Goal: Transaction & Acquisition: Purchase product/service

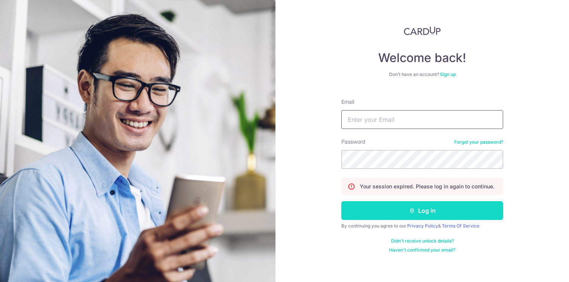
type input "[EMAIL_ADDRESS][DOMAIN_NAME]"
click at [437, 213] on button "Log in" at bounding box center [422, 210] width 162 height 19
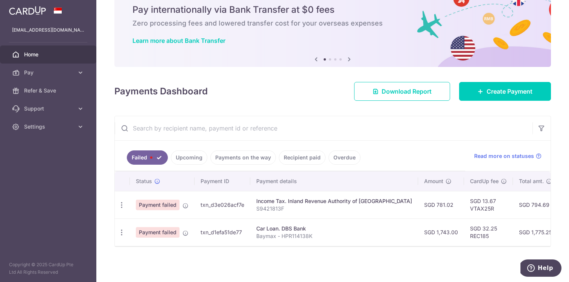
scroll to position [30, 0]
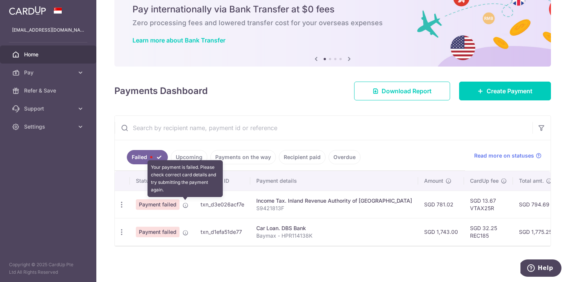
click at [184, 205] on icon at bounding box center [185, 205] width 6 height 6
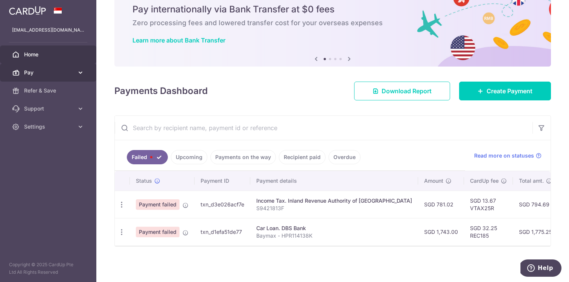
click at [80, 75] on icon at bounding box center [81, 73] width 8 height 8
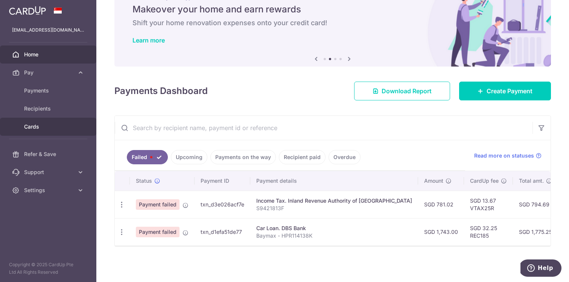
click at [50, 129] on span "Cards" at bounding box center [49, 127] width 50 height 8
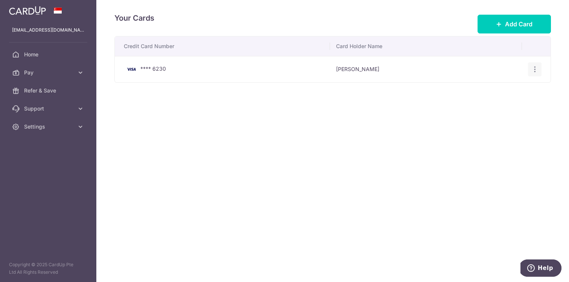
click at [531, 72] on icon "button" at bounding box center [535, 69] width 8 height 8
click at [514, 88] on span "View/Edit" at bounding box center [509, 90] width 51 height 9
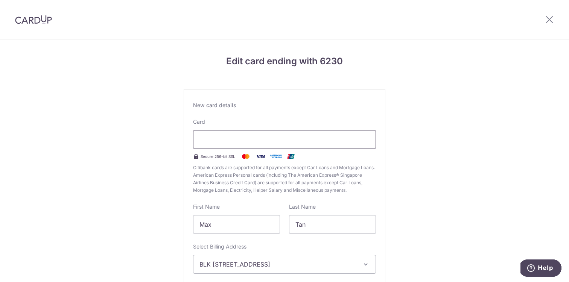
click at [303, 144] on div at bounding box center [284, 139] width 183 height 19
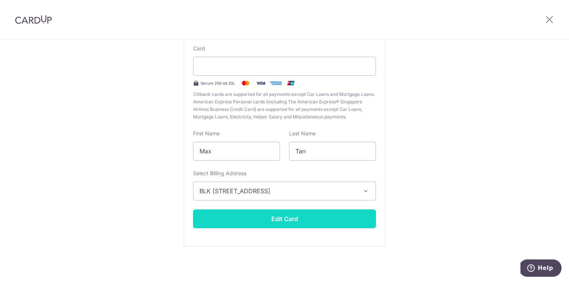
click at [324, 220] on button "Edit Card" at bounding box center [284, 219] width 183 height 19
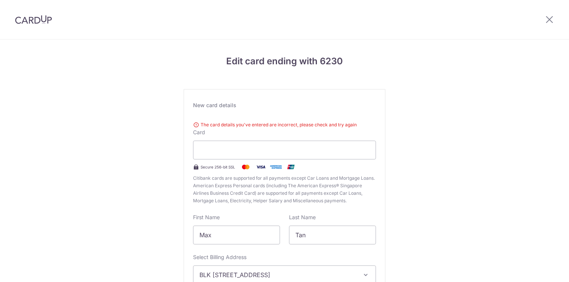
scroll to position [82, 0]
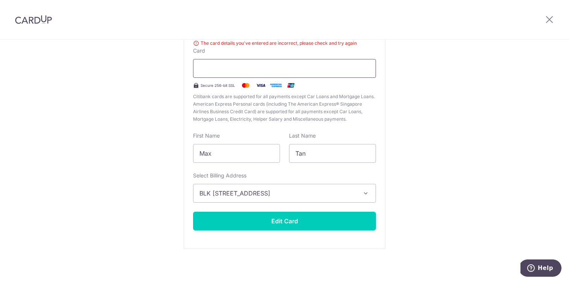
click at [260, 62] on div at bounding box center [284, 68] width 183 height 19
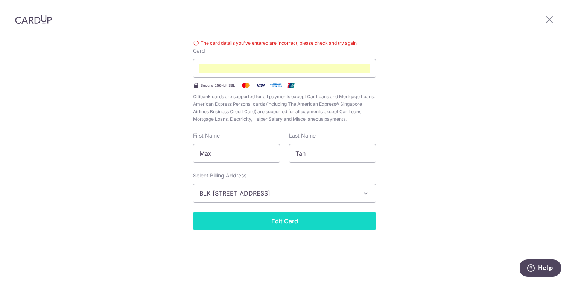
click at [285, 218] on button "Edit Card" at bounding box center [284, 221] width 183 height 19
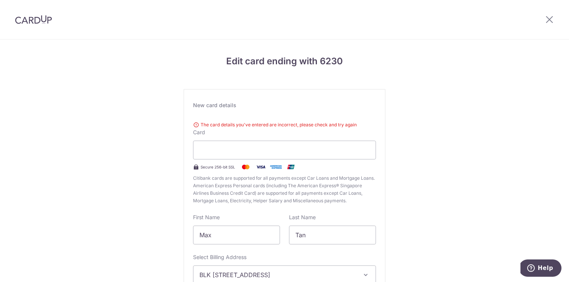
scroll to position [82, 0]
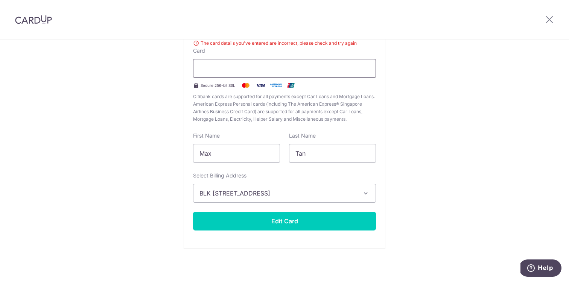
click at [248, 74] on div at bounding box center [284, 68] width 183 height 19
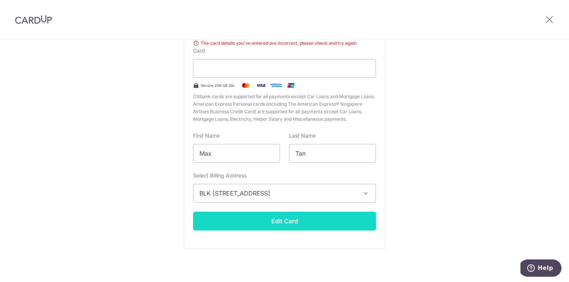
click at [287, 220] on button "Edit Card" at bounding box center [284, 221] width 183 height 19
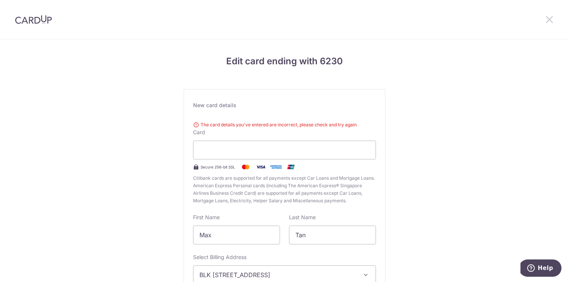
click at [548, 20] on icon at bounding box center [549, 19] width 9 height 9
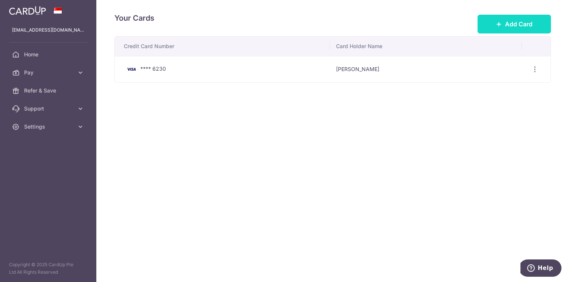
click at [528, 27] on span "Add Card" at bounding box center [518, 24] width 27 height 9
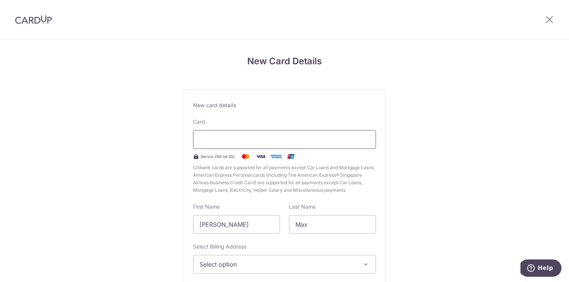
click at [265, 134] on div at bounding box center [284, 139] width 183 height 19
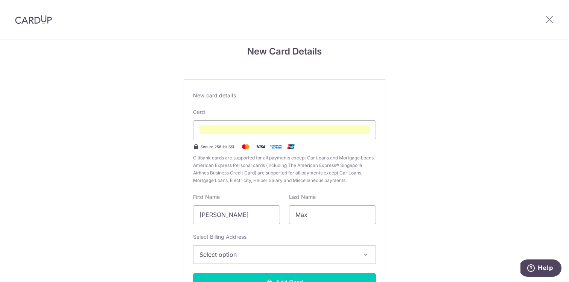
click at [288, 257] on span "Select option" at bounding box center [277, 254] width 157 height 9
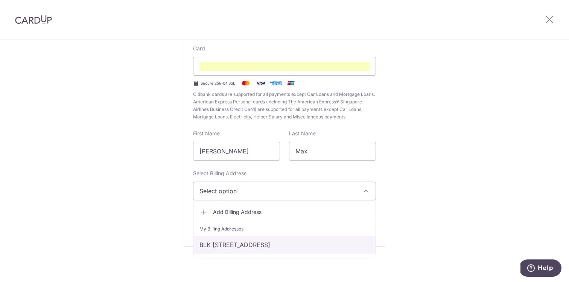
click at [310, 249] on link "BLK [STREET_ADDRESS]" at bounding box center [284, 245] width 182 height 18
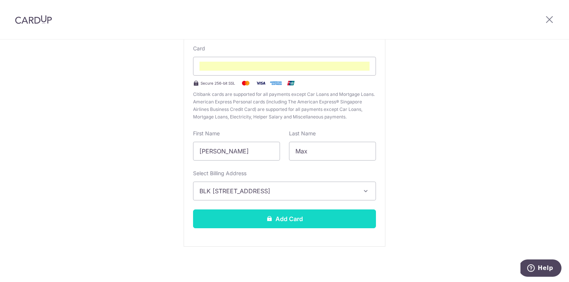
click at [325, 224] on button "Add Card" at bounding box center [284, 219] width 183 height 19
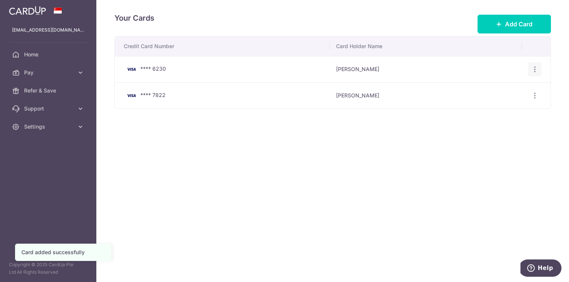
click at [535, 72] on icon "button" at bounding box center [535, 69] width 8 height 8
click at [497, 108] on span "Delete" at bounding box center [509, 108] width 51 height 9
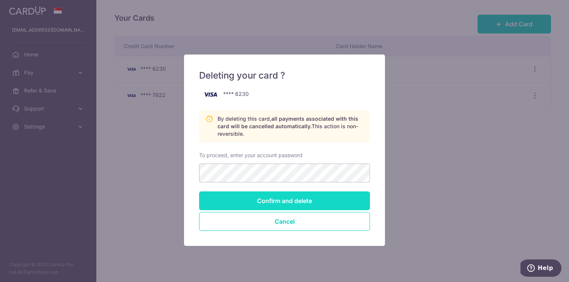
click at [280, 201] on input "Confirm and delete" at bounding box center [284, 200] width 171 height 19
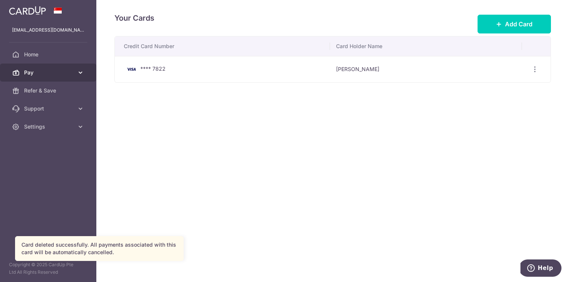
click at [42, 76] on link "Pay" at bounding box center [48, 73] width 96 height 18
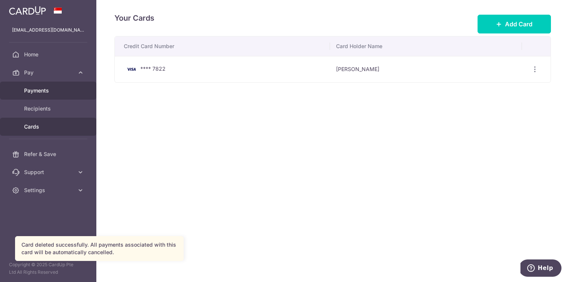
click at [43, 92] on span "Payments" at bounding box center [49, 91] width 50 height 8
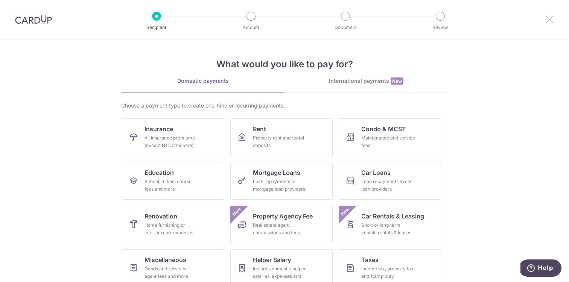
click at [549, 22] on icon at bounding box center [549, 19] width 9 height 9
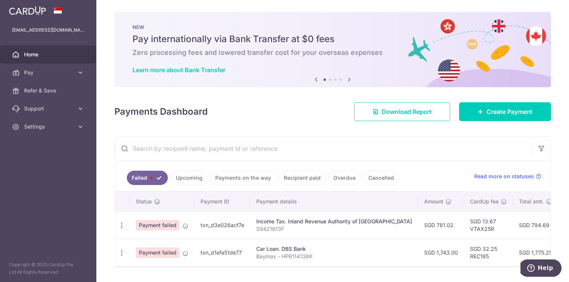
click at [171, 227] on span "Payment failed" at bounding box center [158, 225] width 44 height 11
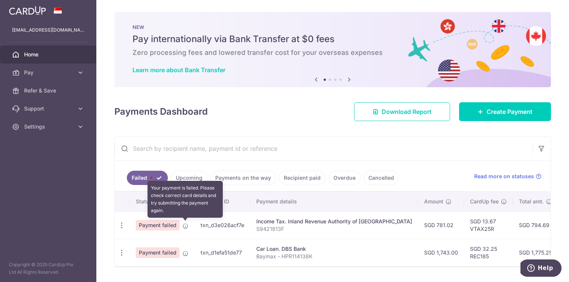
click at [183, 229] on icon at bounding box center [185, 226] width 6 height 6
click at [184, 228] on icon at bounding box center [185, 226] width 6 height 6
click at [185, 228] on icon at bounding box center [185, 226] width 6 height 6
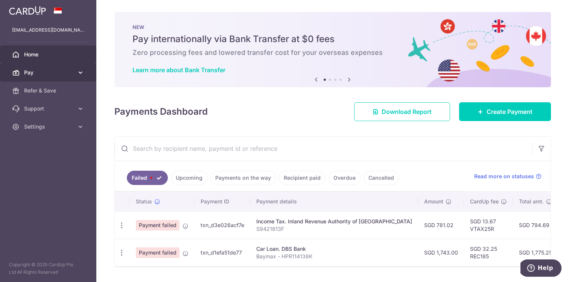
click at [80, 77] on link "Pay" at bounding box center [48, 73] width 96 height 18
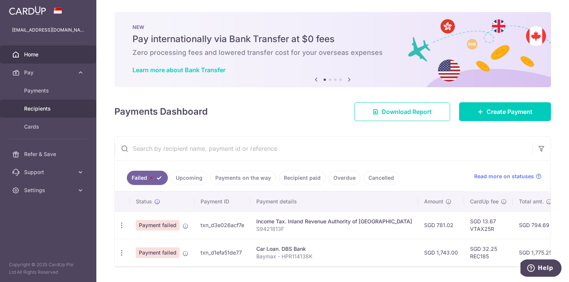
click at [59, 106] on span "Recipients" at bounding box center [49, 109] width 50 height 8
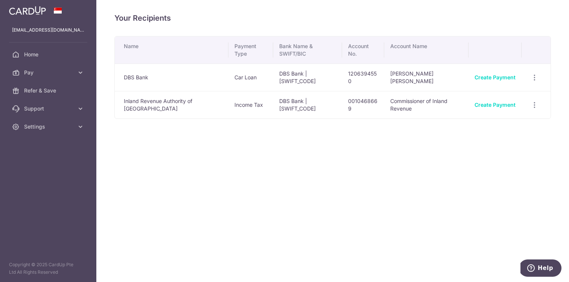
click at [212, 81] on td "DBS Bank" at bounding box center [172, 77] width 114 height 27
click at [485, 105] on link "Create Payment" at bounding box center [494, 105] width 41 height 6
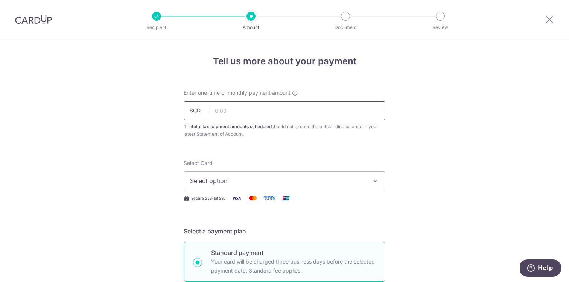
click at [308, 115] on input "text" at bounding box center [285, 110] width 202 height 19
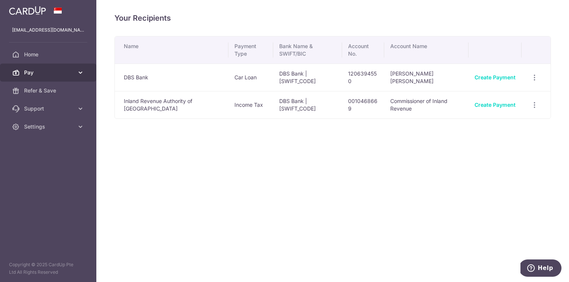
click at [69, 73] on span "Pay" at bounding box center [49, 73] width 50 height 8
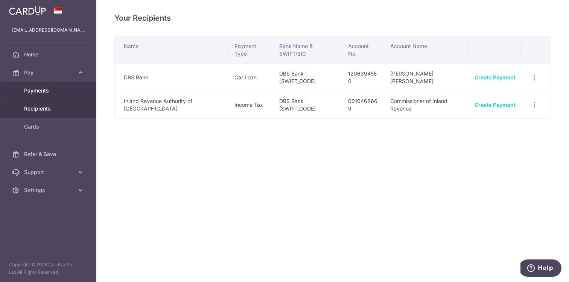
click at [55, 89] on span "Payments" at bounding box center [49, 91] width 50 height 8
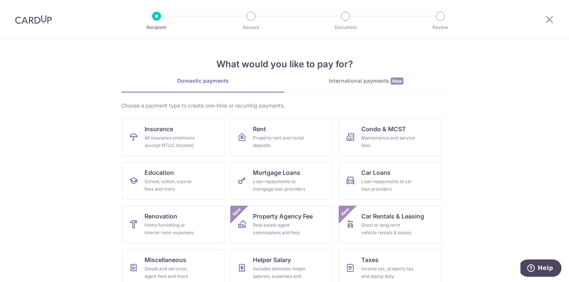
click at [53, 26] on div at bounding box center [33, 19] width 67 height 39
click at [47, 24] on div at bounding box center [33, 19] width 67 height 39
click at [34, 17] on img at bounding box center [33, 19] width 37 height 9
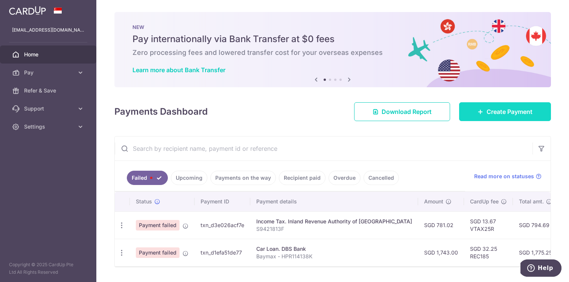
click at [488, 115] on span "Create Payment" at bounding box center [509, 111] width 46 height 9
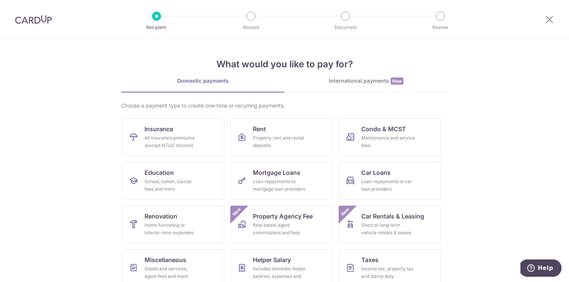
click at [43, 28] on div at bounding box center [33, 19] width 67 height 39
click at [43, 23] on img at bounding box center [33, 19] width 37 height 9
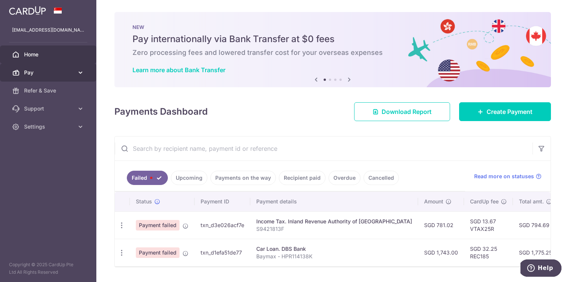
click at [58, 77] on link "Pay" at bounding box center [48, 73] width 96 height 18
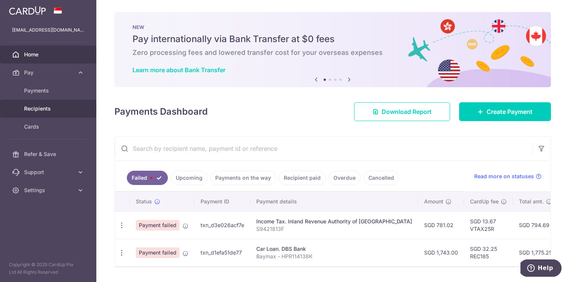
click at [49, 110] on span "Recipients" at bounding box center [49, 109] width 50 height 8
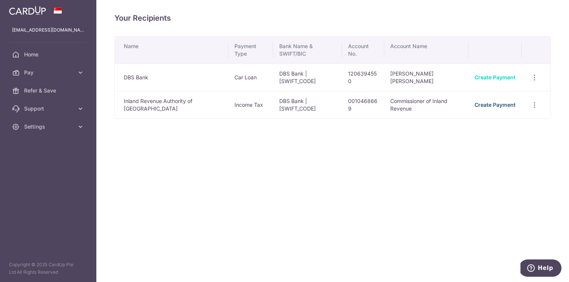
click at [480, 106] on link "Create Payment" at bounding box center [494, 105] width 41 height 6
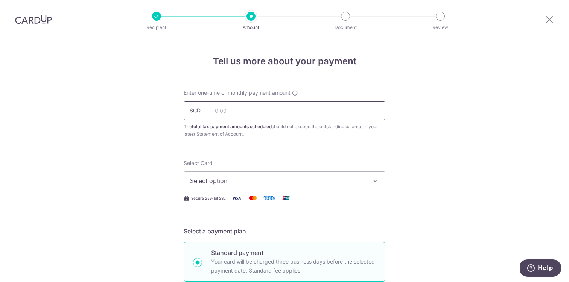
click at [288, 119] on input "text" at bounding box center [285, 110] width 202 height 19
type input "781.02"
click at [287, 183] on span "Select option" at bounding box center [277, 180] width 175 height 9
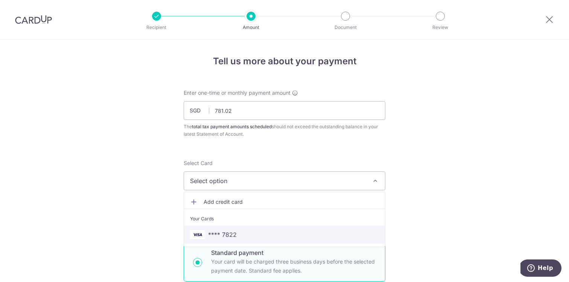
click at [260, 235] on span "**** 7822" at bounding box center [284, 234] width 189 height 9
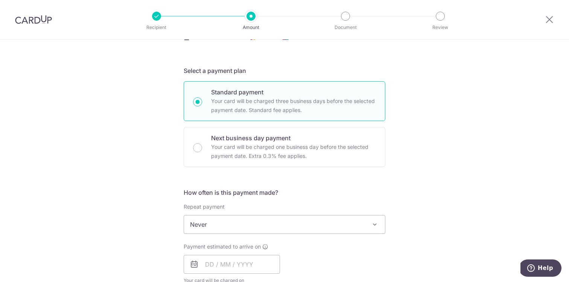
scroll to position [162, 0]
click at [299, 223] on span "Never" at bounding box center [284, 223] width 201 height 18
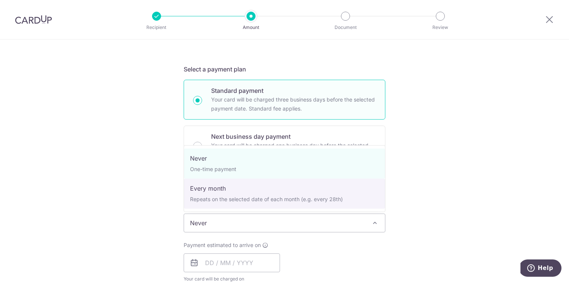
select select "3"
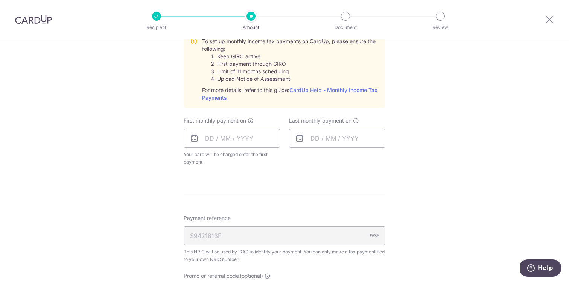
scroll to position [366, 0]
click at [265, 143] on input "text" at bounding box center [232, 137] width 96 height 19
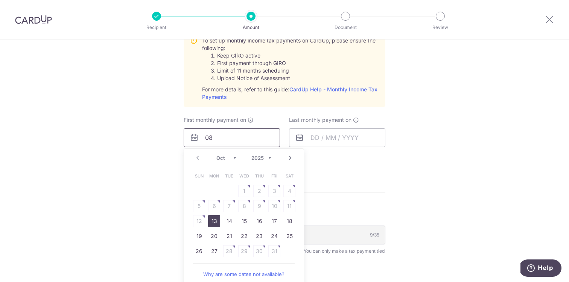
type input "08"
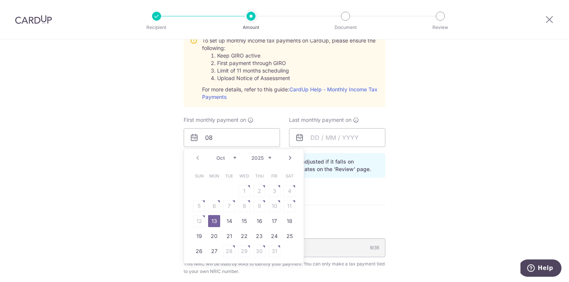
click at [217, 222] on link "13" at bounding box center [214, 221] width 12 height 12
type input "[DATE]"
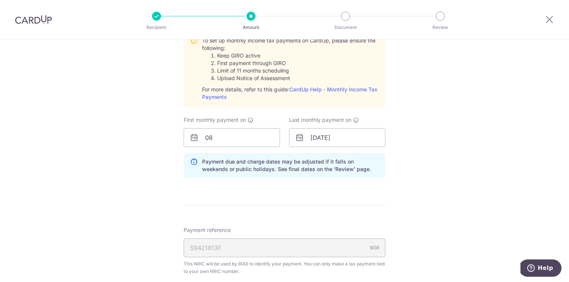
click at [487, 152] on div "Tell us more about your payment Enter one-time or monthly payment amount SGD 78…" at bounding box center [284, 72] width 569 height 797
click at [213, 138] on input "08" at bounding box center [232, 137] width 96 height 19
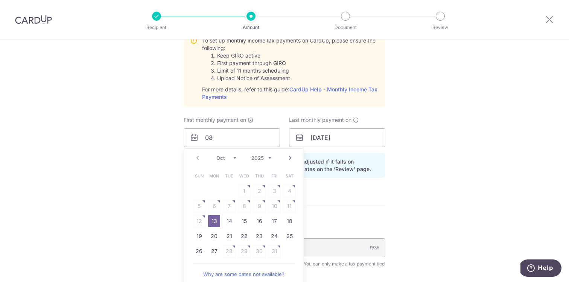
click at [214, 220] on link "13" at bounding box center [214, 221] width 12 height 12
type input "13/10/2025"
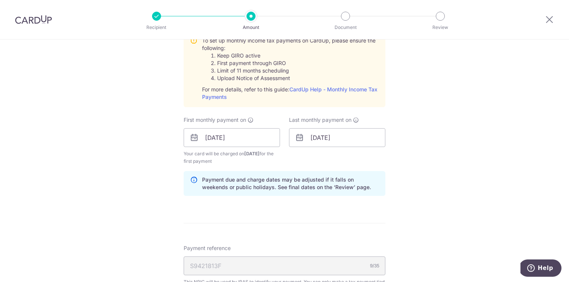
click at [476, 131] on div "Tell us more about your payment Enter one-time or monthly payment amount SGD 78…" at bounding box center [284, 81] width 569 height 815
click at [363, 141] on input "[DATE]" at bounding box center [337, 137] width 96 height 19
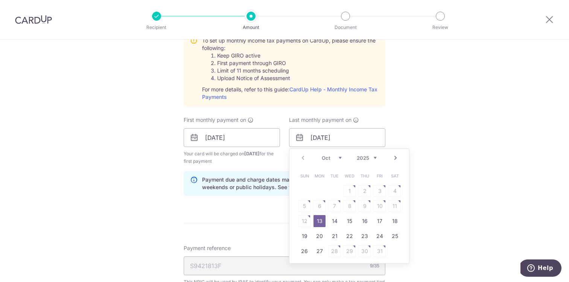
click at [336, 158] on select "Oct Nov Dec" at bounding box center [332, 158] width 20 height 6
click at [303, 159] on div "Prev Next Oct Nov Dec 2025 2026" at bounding box center [349, 158] width 120 height 18
click at [399, 160] on link "Next" at bounding box center [395, 157] width 9 height 9
click at [368, 156] on select "2025 2026" at bounding box center [367, 158] width 20 height 6
click at [339, 159] on select "Jan Feb Mar Apr May Jun Jul Aug Sep Oct Nov" at bounding box center [332, 158] width 20 height 6
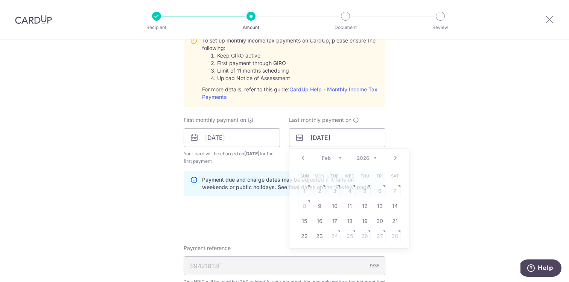
click at [442, 132] on div "Tell us more about your payment Enter one-time or monthly payment amount SGD 78…" at bounding box center [284, 81] width 569 height 815
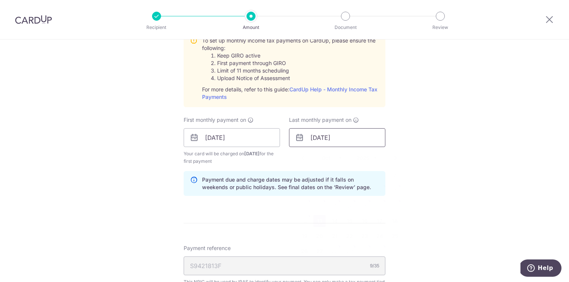
click at [317, 141] on input "[DATE]" at bounding box center [337, 137] width 96 height 19
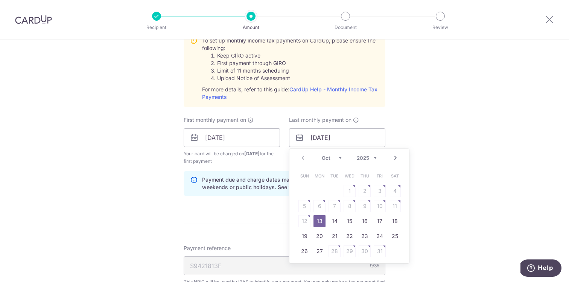
click at [342, 158] on div "Oct Nov Dec 2025 2026" at bounding box center [349, 158] width 55 height 6
click at [340, 158] on select "Oct Nov Dec" at bounding box center [332, 158] width 20 height 6
click at [369, 157] on select "2025 2026" at bounding box center [367, 158] width 20 height 6
click at [338, 154] on div "Prev Next Jan Feb Mar Apr May Jun Jul Aug Sep Oct Nov 2025 2026" at bounding box center [349, 158] width 120 height 18
click at [336, 162] on div "Prev Next Jan Feb Mar Apr May Jun Jul Aug Sep Oct Nov 2025 2026" at bounding box center [349, 158] width 120 height 18
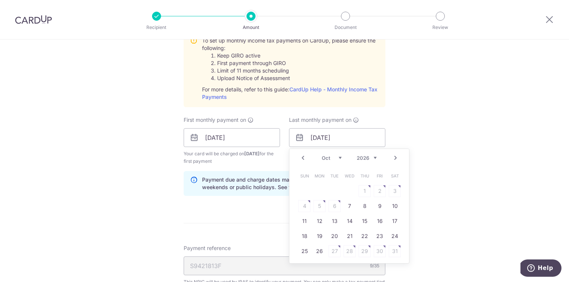
click at [340, 158] on select "Jan Feb Mar Apr May Jun Jul Aug Sep Oct Nov" at bounding box center [332, 158] width 20 height 6
click at [375, 205] on link "13" at bounding box center [380, 206] width 12 height 12
type input "13/03/2026"
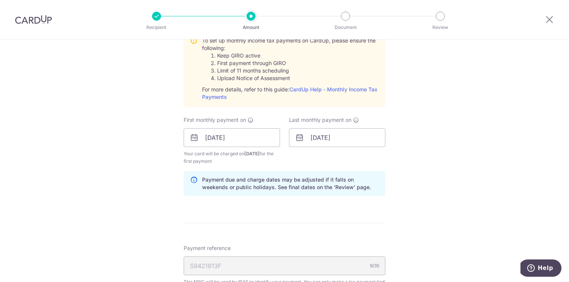
click at [454, 160] on div "Tell us more about your payment Enter one-time or monthly payment amount SGD 78…" at bounding box center [284, 81] width 569 height 815
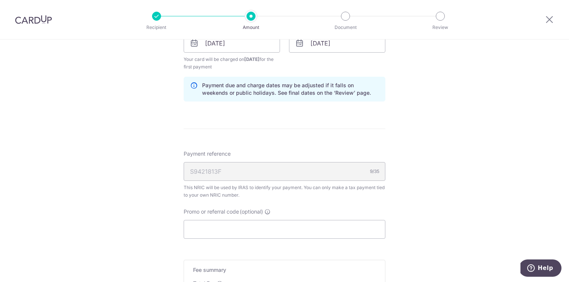
scroll to position [548, 0]
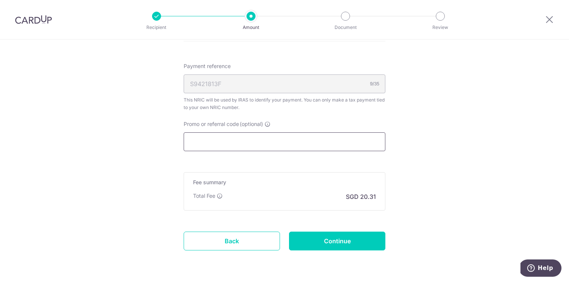
click at [296, 145] on input "Promo or referral code (optional)" at bounding box center [285, 141] width 202 height 19
paste input "MLTAX25R"
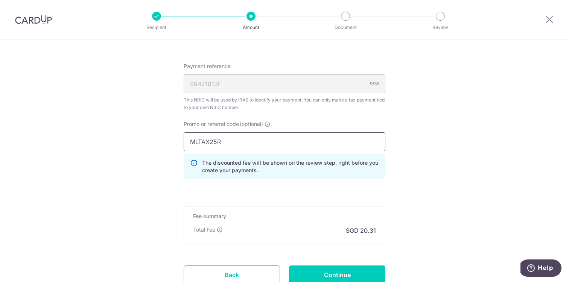
type input "MLTAX25R"
click at [308, 182] on div "Promo or referral code (optional) MLTAX25R The discounted fee will be shown on …" at bounding box center [284, 152] width 211 height 65
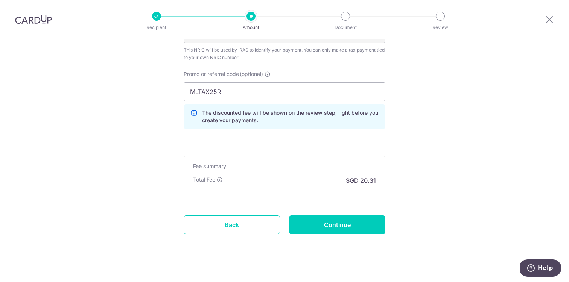
scroll to position [606, 0]
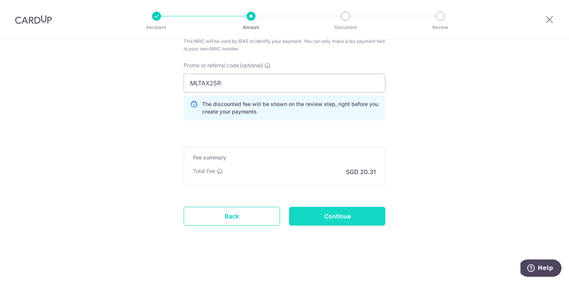
click at [323, 222] on input "Continue" at bounding box center [337, 216] width 96 height 19
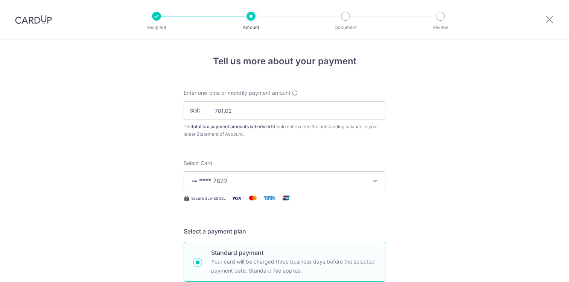
scroll to position [500, 0]
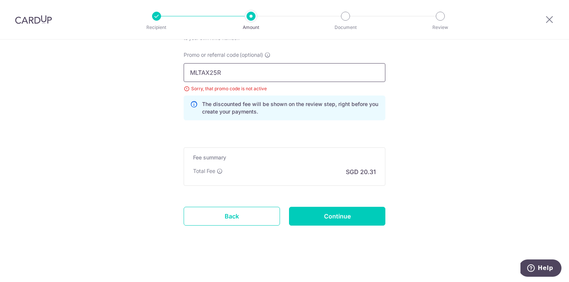
click at [187, 72] on input "MLTAX25R" at bounding box center [285, 72] width 202 height 19
drag, startPoint x: 249, startPoint y: 78, endPoint x: 150, endPoint y: 77, distance: 99.3
click at [212, 67] on input "MLTAX25R" at bounding box center [285, 72] width 202 height 19
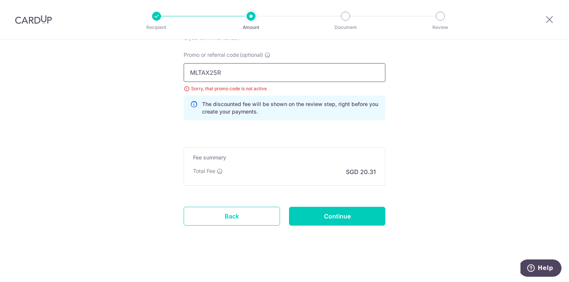
paste input "V"
type input "VTAX25R"
click at [320, 219] on input "Continue" at bounding box center [337, 216] width 96 height 19
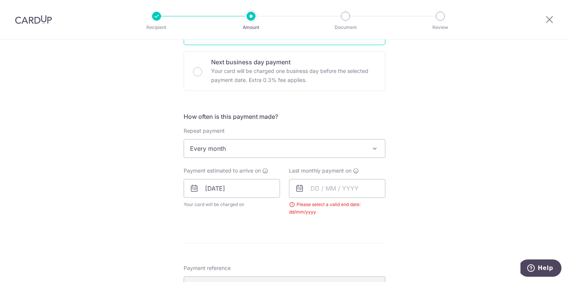
scroll to position [236, 0]
click at [316, 186] on input "text" at bounding box center [337, 188] width 96 height 19
click at [366, 208] on select "2025 2026" at bounding box center [367, 209] width 20 height 6
click at [341, 207] on select "Jan Feb Mar Apr May Jun [DATE] Aug Sep Oct Nov" at bounding box center [332, 209] width 20 height 6
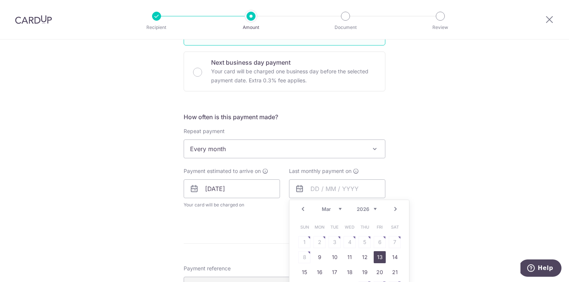
click at [381, 257] on link "13" at bounding box center [380, 257] width 12 height 12
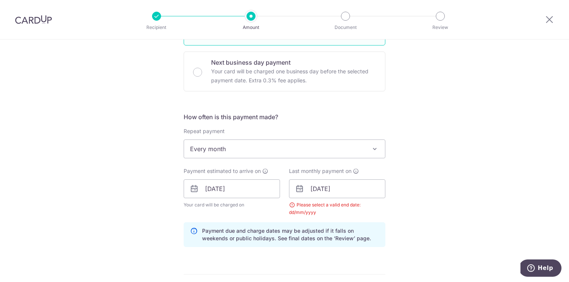
click at [460, 199] on div "Tell us more about your payment Enter one-time or monthly payment amount SGD 78…" at bounding box center [284, 171] width 569 height 737
click at [398, 214] on div "Tell us more about your payment Enter one-time or monthly payment amount SGD 78…" at bounding box center [284, 171] width 569 height 737
click at [350, 196] on input "[DATE]" at bounding box center [337, 188] width 96 height 19
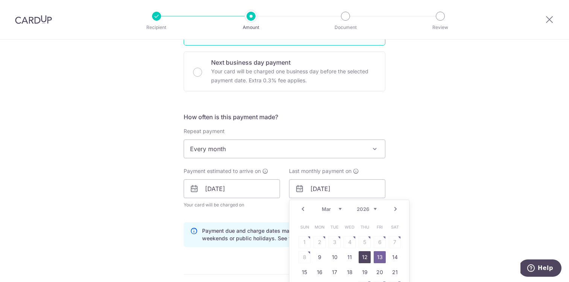
click at [366, 257] on link "12" at bounding box center [365, 257] width 12 height 12
type input "[DATE]"
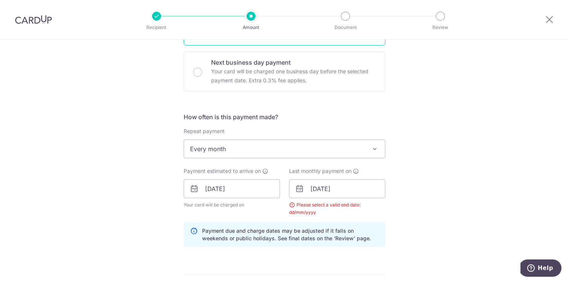
click at [418, 192] on div "Tell us more about your payment Enter one-time or monthly payment amount SGD 78…" at bounding box center [284, 171] width 569 height 737
click at [345, 192] on input "[DATE]" at bounding box center [337, 188] width 96 height 19
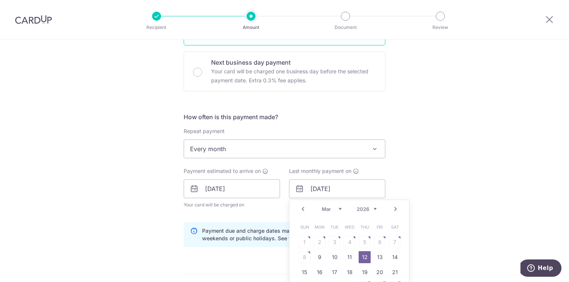
click at [399, 182] on div "Tell us more about your payment Enter one-time or monthly payment amount SGD 78…" at bounding box center [284, 171] width 569 height 737
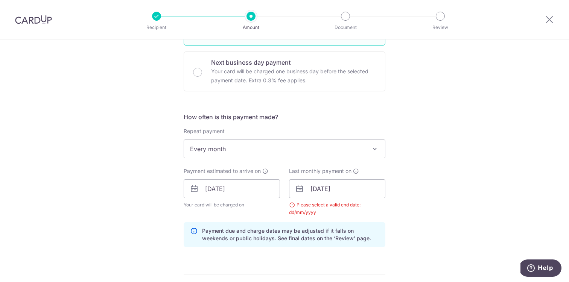
click at [345, 209] on div "Please select a valid end date: dd/mm/yyyy" at bounding box center [337, 208] width 96 height 15
click at [293, 204] on div "Please select a valid end date: dd/mm/yyyy" at bounding box center [337, 208] width 96 height 15
click at [282, 156] on span "Every month" at bounding box center [284, 149] width 201 height 18
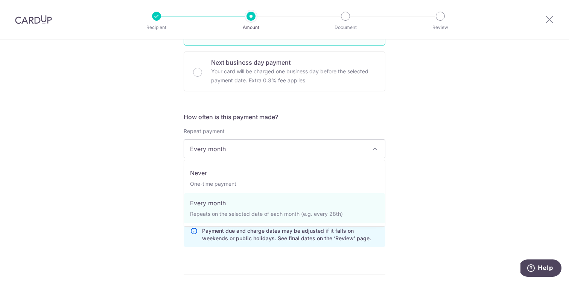
click at [283, 156] on span "Every month" at bounding box center [284, 149] width 201 height 18
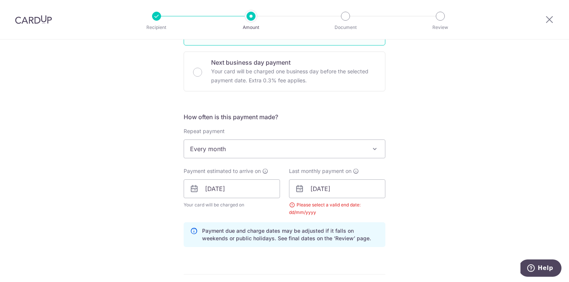
click at [416, 148] on div "Tell us more about your payment Enter one-time or monthly payment amount SGD 78…" at bounding box center [284, 171] width 569 height 737
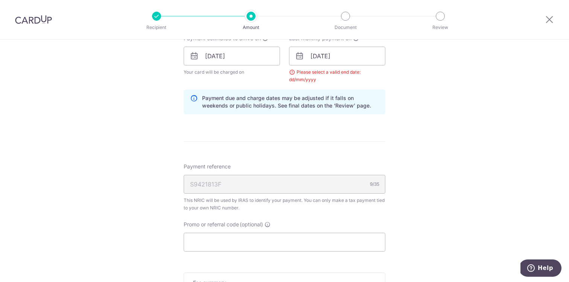
scroll to position [369, 0]
click at [319, 237] on input "Promo or referral code (optional)" at bounding box center [285, 242] width 202 height 19
paste input "VTAX25R"
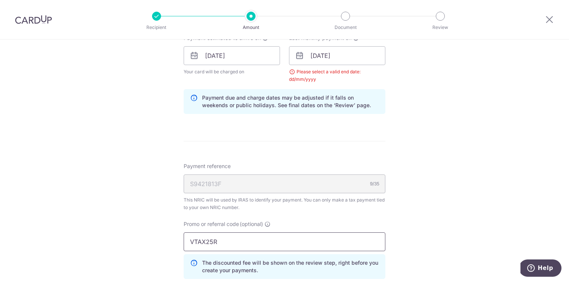
type input "VTAX25R"
click at [411, 213] on div "Tell us more about your payment Enter one-time or monthly payment amount SGD 78…" at bounding box center [284, 55] width 569 height 771
click at [315, 60] on input "[DATE]" at bounding box center [337, 55] width 96 height 19
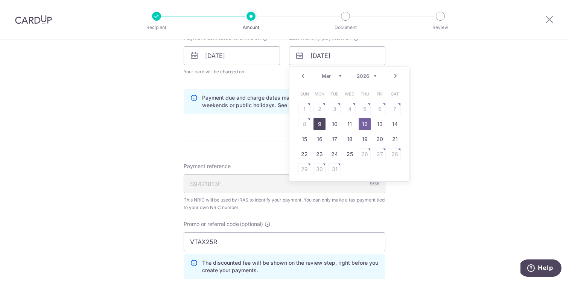
click at [324, 126] on link "9" at bounding box center [319, 124] width 12 height 12
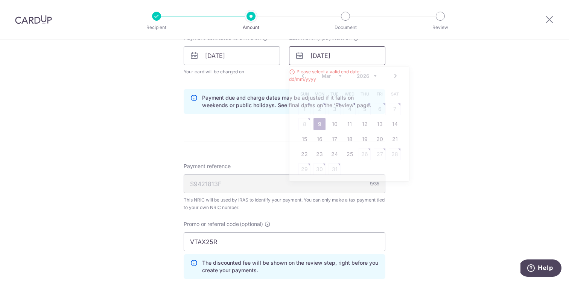
click at [350, 59] on input "[DATE]" at bounding box center [337, 55] width 96 height 19
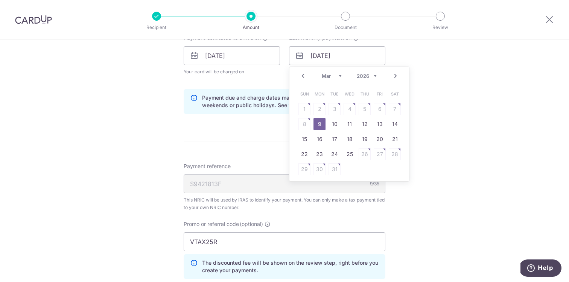
click at [341, 68] on div "Prev Next Jan Feb Mar Apr May Jun [DATE] Aug Sep Oct [DATE] 2026" at bounding box center [349, 76] width 120 height 18
click at [340, 72] on div "Prev Next Jan Feb Mar Apr May Jun [DATE] Aug Sep Oct [DATE] 2026" at bounding box center [349, 76] width 120 height 18
click at [339, 78] on select "Jan Feb Mar Apr May Jun [DATE] Aug Sep Oct Nov" at bounding box center [332, 76] width 20 height 6
click at [367, 127] on link "12" at bounding box center [365, 124] width 12 height 12
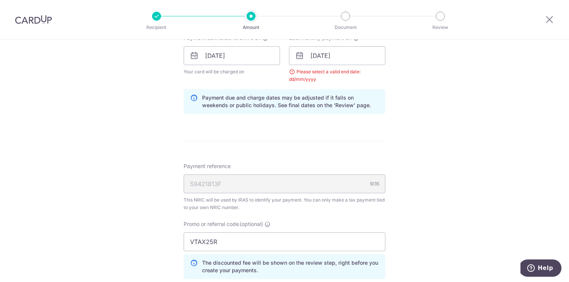
click at [401, 119] on div "Tell us more about your payment Enter one-time or monthly payment amount SGD 78…" at bounding box center [284, 55] width 569 height 771
click at [350, 59] on input "[DATE]" at bounding box center [337, 55] width 96 height 19
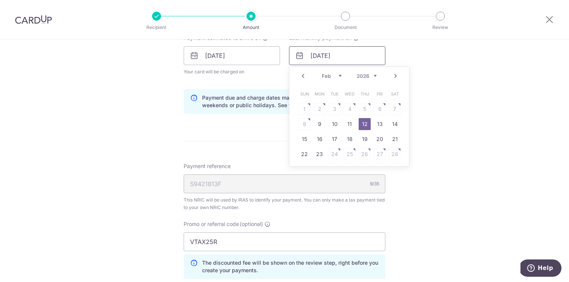
click at [350, 59] on input "[DATE]" at bounding box center [337, 55] width 96 height 19
click at [377, 123] on link "13" at bounding box center [380, 124] width 12 height 12
type input "[DATE]"
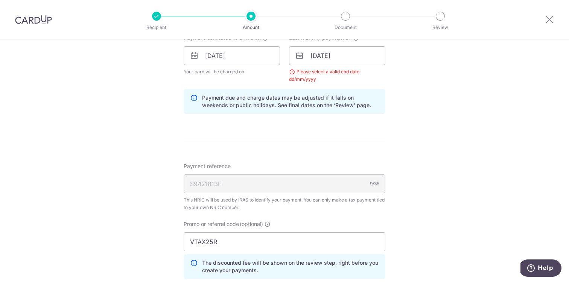
click at [409, 116] on div "Tell us more about your payment Enter one-time or monthly payment amount SGD 78…" at bounding box center [284, 55] width 569 height 771
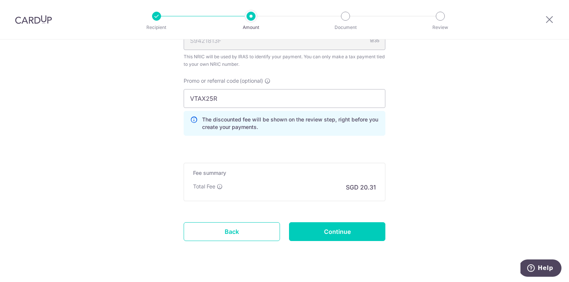
scroll to position [528, 0]
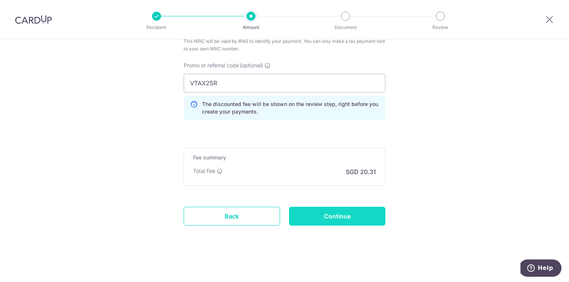
click at [351, 222] on input "Continue" at bounding box center [337, 216] width 96 height 19
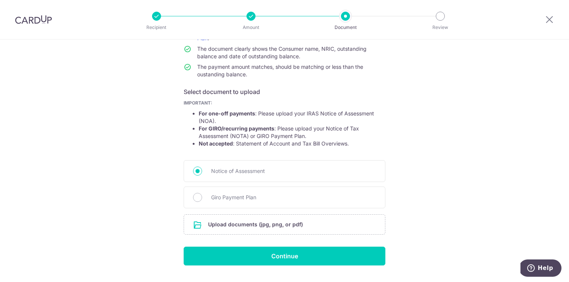
scroll to position [82, 0]
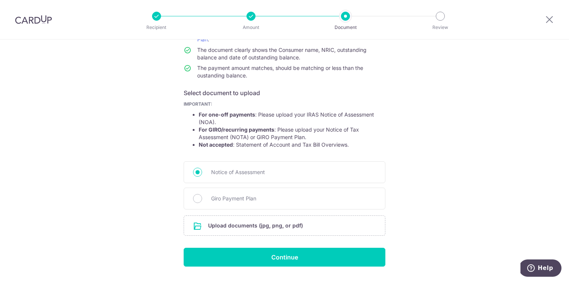
click at [329, 129] on li "For GIRO/recurring payments : Please upload your Notice of Tax Assessment (NOTA…" at bounding box center [292, 133] width 187 height 15
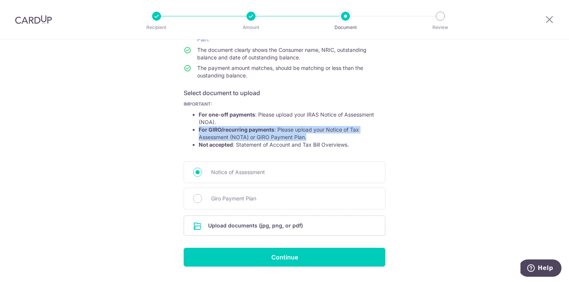
click at [329, 129] on li "For GIRO/recurring payments : Please upload your Notice of Tax Assessment (NOTA…" at bounding box center [292, 133] width 187 height 15
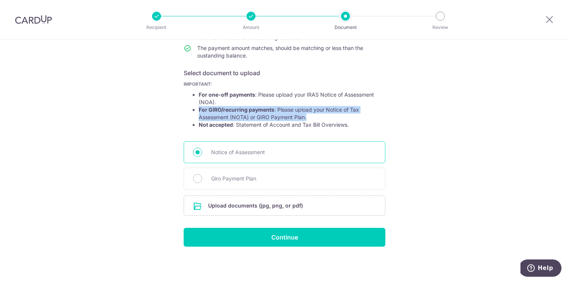
scroll to position [0, 0]
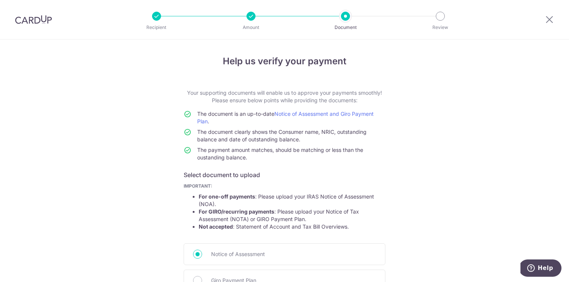
click at [252, 14] on div at bounding box center [250, 16] width 9 height 9
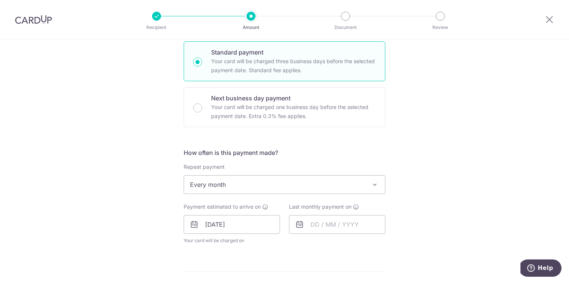
scroll to position [202, 0]
click at [299, 225] on icon at bounding box center [299, 223] width 9 height 9
click at [319, 224] on input "text" at bounding box center [337, 223] width 96 height 19
click at [375, 244] on select "2025 2026" at bounding box center [367, 244] width 20 height 6
click at [344, 243] on div "Jan Feb Mar Apr May Jun Jul Aug Sep Oct Nov 2025 2026" at bounding box center [349, 244] width 55 height 6
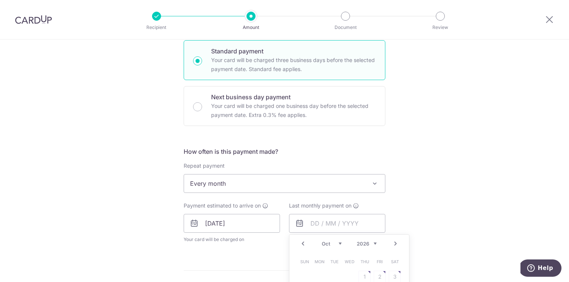
click at [342, 243] on div "Jan Feb Mar Apr May Jun Jul Aug Sep Oct Nov 2025 2026" at bounding box center [349, 244] width 55 height 6
click at [337, 243] on select "Jan Feb Mar Apr May Jun Jul Aug Sep Oct Nov" at bounding box center [332, 244] width 20 height 6
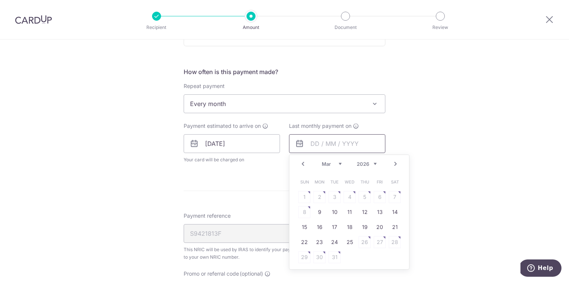
scroll to position [293, 0]
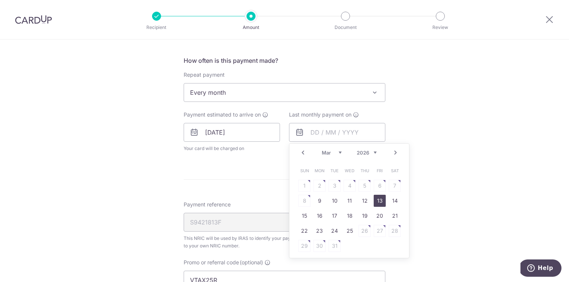
click at [382, 202] on link "13" at bounding box center [380, 201] width 12 height 12
type input "13/03/2026"
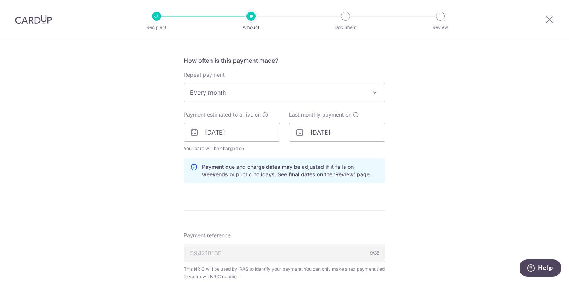
click at [443, 170] on div "Tell us more about your payment Enter one-time or monthly payment amount SGD 78…" at bounding box center [284, 128] width 569 height 763
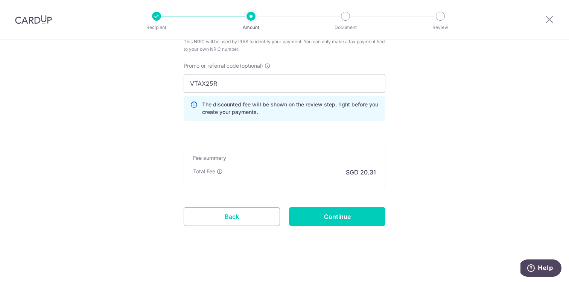
scroll to position [521, 0]
click at [352, 219] on input "Continue" at bounding box center [337, 216] width 96 height 19
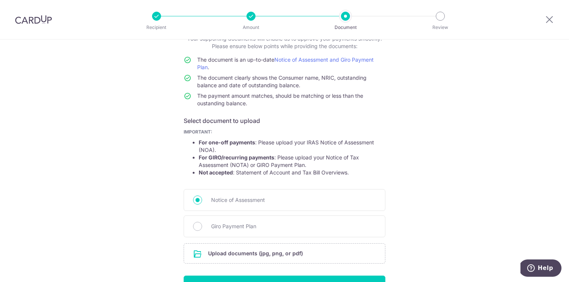
scroll to position [102, 0]
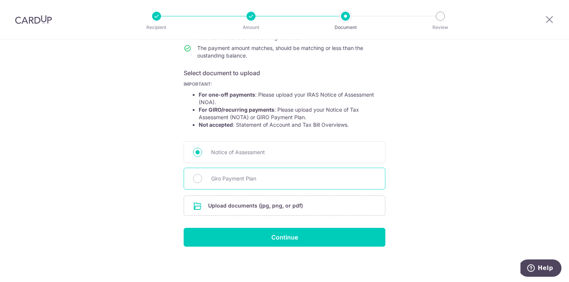
click at [287, 189] on div "Giro Payment Plan" at bounding box center [285, 179] width 202 height 22
click at [282, 175] on span "Giro Payment Plan" at bounding box center [293, 178] width 165 height 9
click at [202, 175] on input "Giro Payment Plan" at bounding box center [197, 178] width 9 height 9
radio input "true"
click at [289, 210] on input "file" at bounding box center [284, 206] width 201 height 20
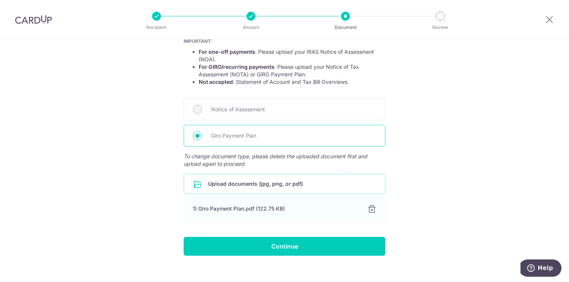
scroll to position [154, 0]
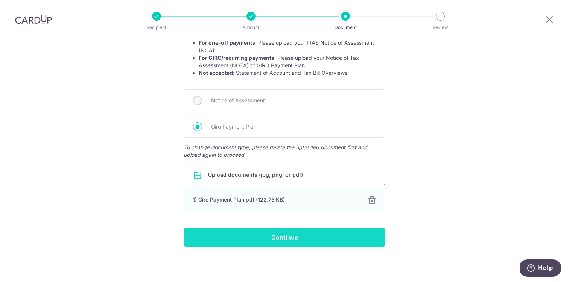
click at [296, 241] on input "Continue" at bounding box center [285, 237] width 202 height 19
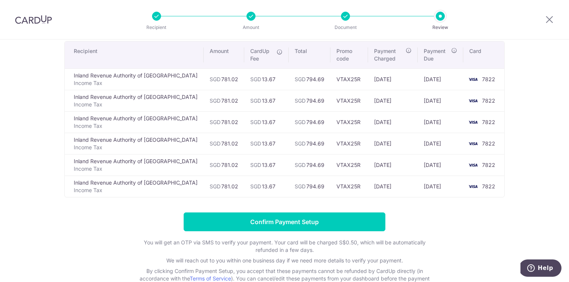
scroll to position [59, 0]
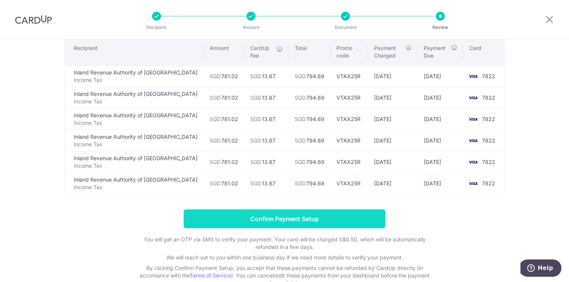
click at [305, 223] on input "Confirm Payment Setup" at bounding box center [285, 219] width 202 height 19
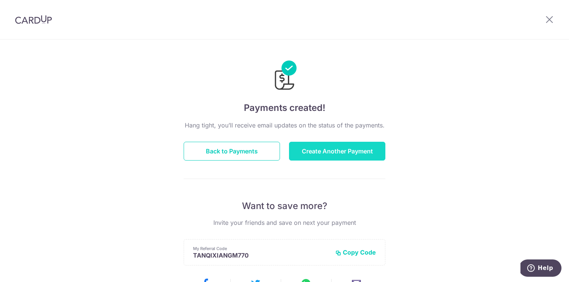
click at [321, 147] on button "Create Another Payment" at bounding box center [337, 151] width 96 height 19
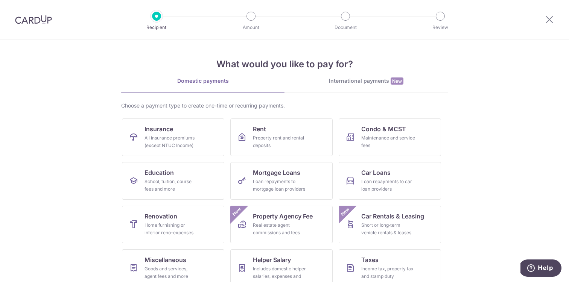
click at [34, 23] on img at bounding box center [33, 19] width 37 height 9
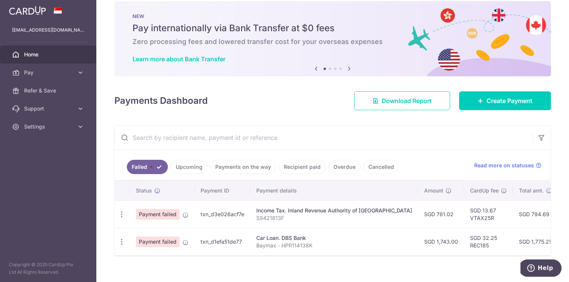
scroll to position [15, 0]
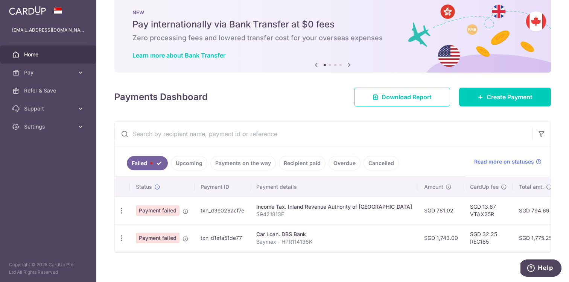
click at [195, 167] on link "Upcoming" at bounding box center [189, 163] width 36 height 14
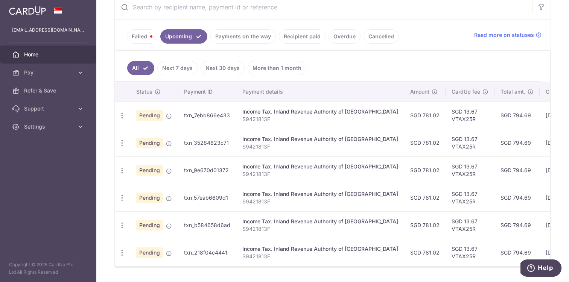
scroll to position [145, 0]
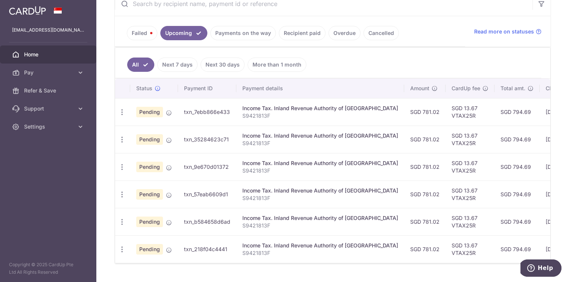
click at [232, 36] on link "Payments on the way" at bounding box center [242, 33] width 65 height 14
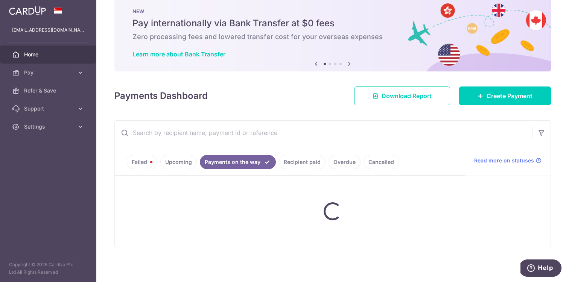
scroll to position [44, 0]
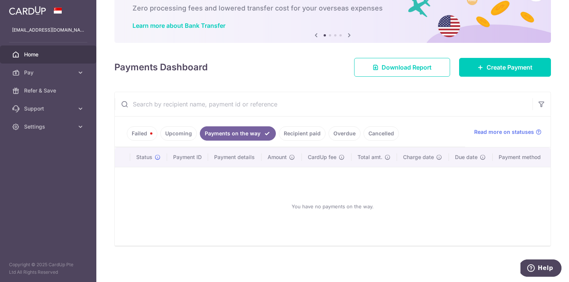
click at [267, 134] on link "Payments on the way" at bounding box center [238, 133] width 76 height 14
click at [296, 131] on link "Recipient paid" at bounding box center [302, 133] width 47 height 14
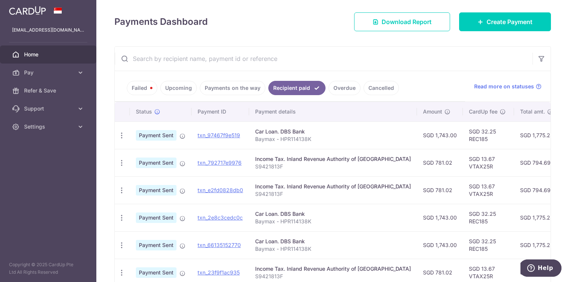
scroll to position [89, 0]
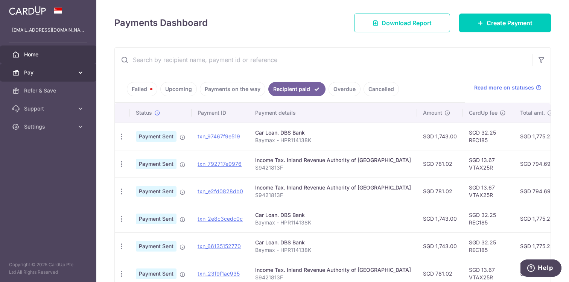
click at [57, 71] on span "Pay" at bounding box center [49, 73] width 50 height 8
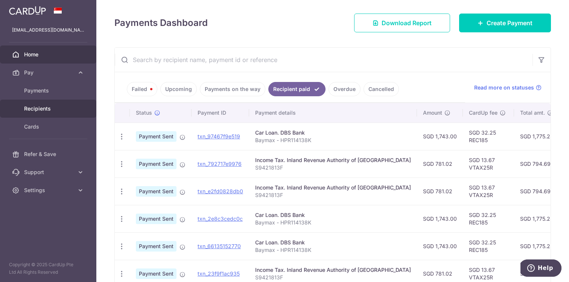
click at [49, 105] on span "Recipients" at bounding box center [49, 109] width 50 height 8
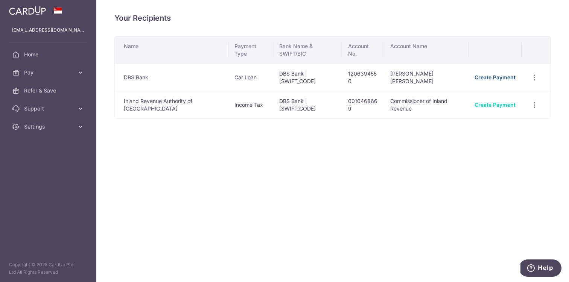
click at [495, 75] on link "Create Payment" at bounding box center [494, 77] width 41 height 6
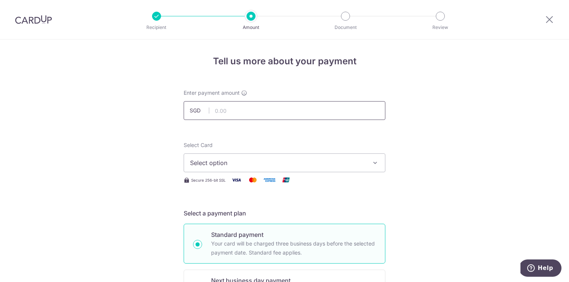
click at [277, 118] on input "text" at bounding box center [285, 110] width 202 height 19
type input "1,743.00"
click at [264, 163] on span "Select option" at bounding box center [277, 162] width 175 height 9
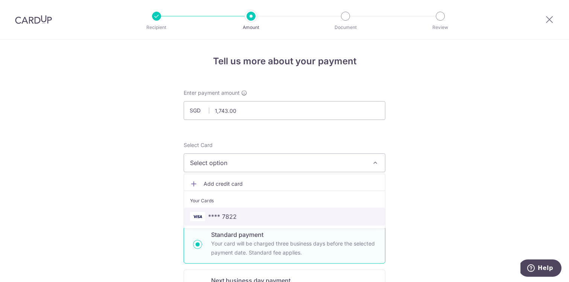
click at [258, 219] on span "**** 7822" at bounding box center [284, 216] width 189 height 9
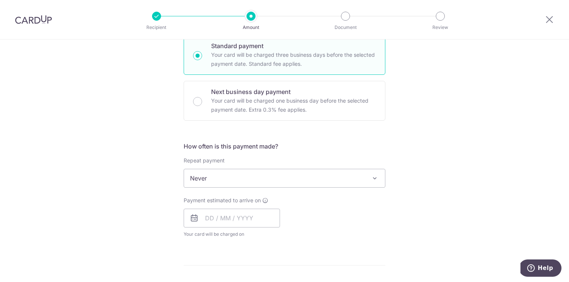
scroll to position [217, 0]
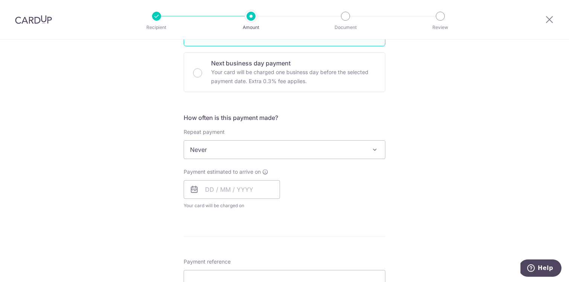
click at [341, 162] on div "How often is this payment made? Repeat payment Never Every week Every month Eve…" at bounding box center [285, 164] width 202 height 102
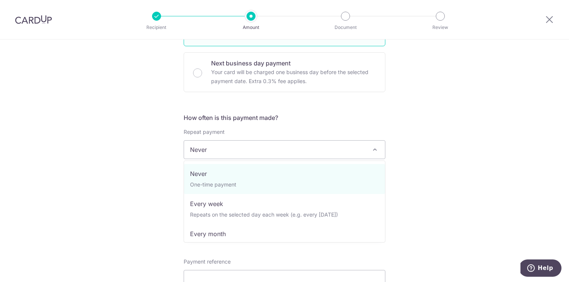
click at [340, 153] on span "Never" at bounding box center [284, 150] width 201 height 18
select select "3"
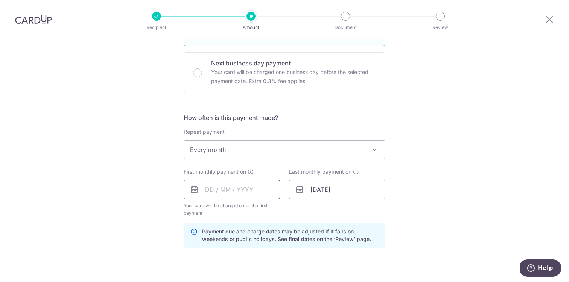
click at [245, 191] on input "text" at bounding box center [232, 189] width 96 height 19
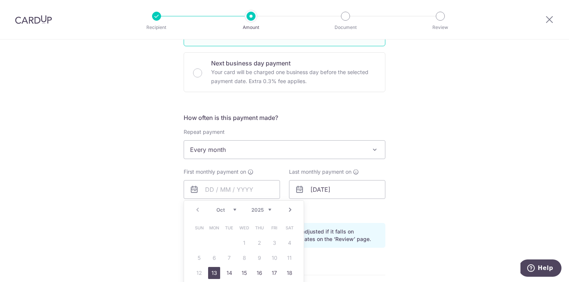
click at [410, 198] on div "Tell us more about your payment Enter payment amount SGD 1,743.00 1743.00 Selec…" at bounding box center [284, 181] width 569 height 719
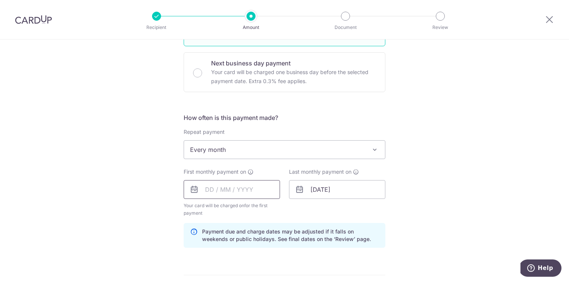
click at [266, 192] on input "text" at bounding box center [232, 189] width 96 height 19
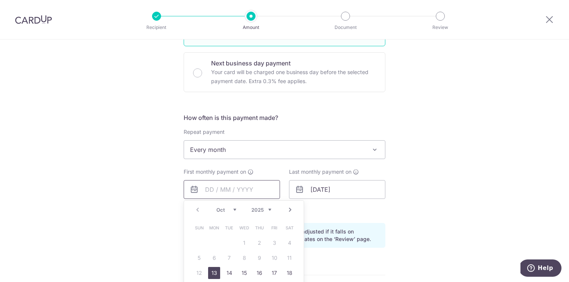
scroll to position [238, 0]
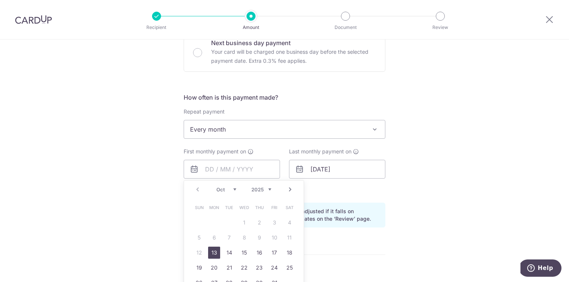
click at [216, 253] on link "13" at bounding box center [214, 253] width 12 height 12
type input "[DATE]"
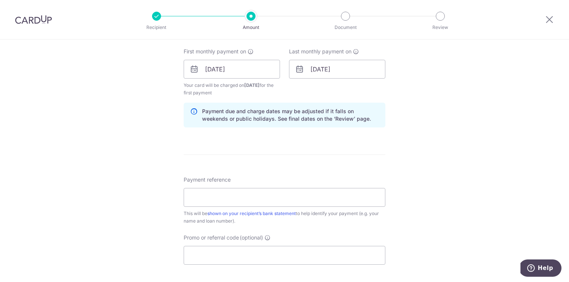
scroll to position [351, 0]
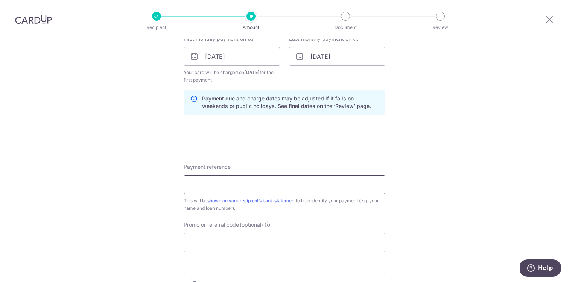
click at [353, 187] on input "Payment reference" at bounding box center [285, 184] width 202 height 19
type input "Baymax - HPR114138K"
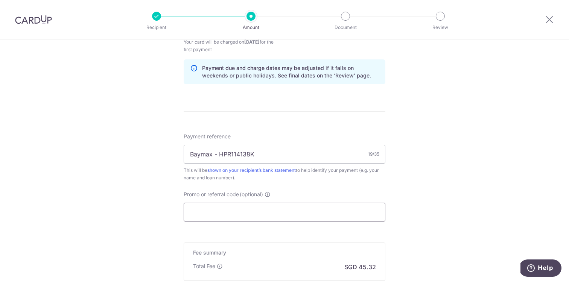
click at [252, 208] on input "Promo or referral code (optional)" at bounding box center [285, 212] width 202 height 19
paste input "REC185"
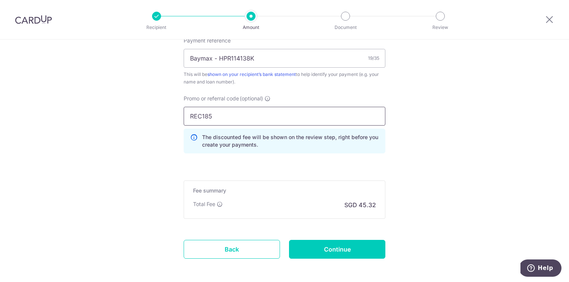
scroll to position [510, 0]
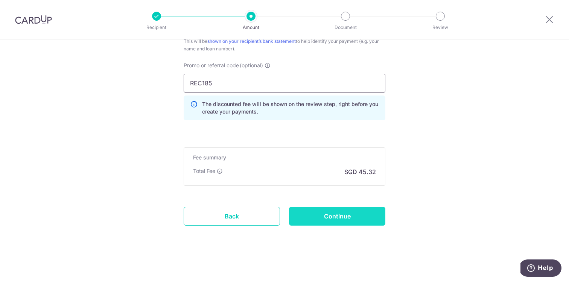
type input "REC185"
click at [330, 216] on input "Continue" at bounding box center [337, 216] width 96 height 19
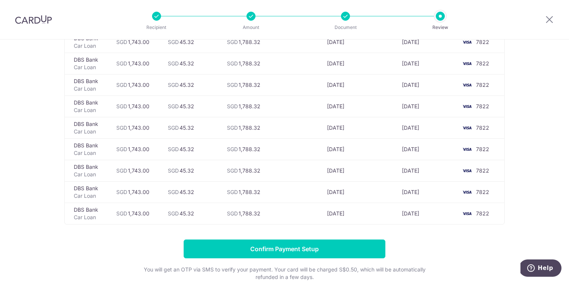
scroll to position [1291, 0]
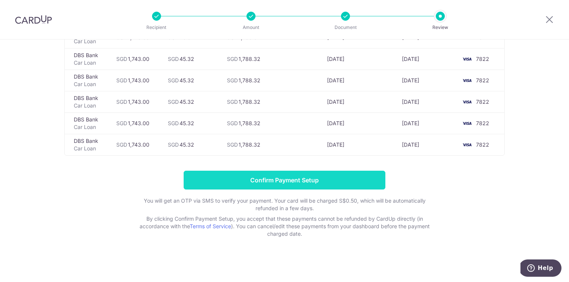
click at [301, 183] on input "Confirm Payment Setup" at bounding box center [285, 180] width 202 height 19
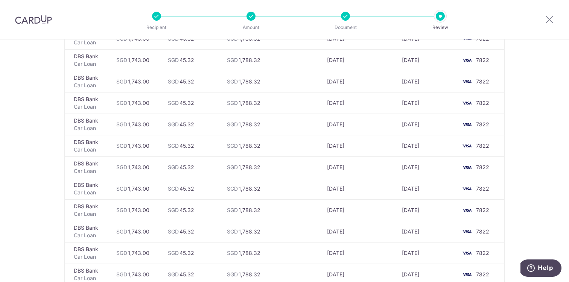
scroll to position [1075, 0]
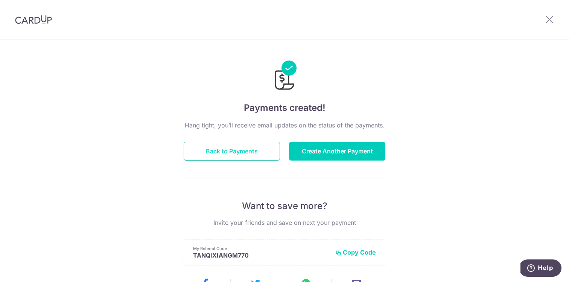
click at [257, 157] on button "Back to Payments" at bounding box center [232, 151] width 96 height 19
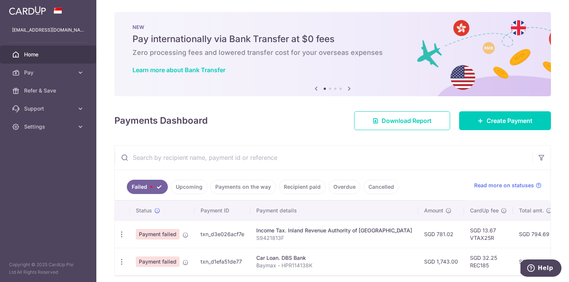
scroll to position [30, 0]
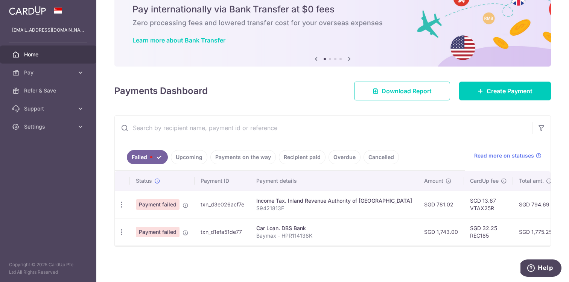
click at [194, 166] on ul "Failed Upcoming Payments on the way Recipient paid Overdue Cancelled" at bounding box center [290, 155] width 350 height 30
click at [196, 157] on link "Upcoming" at bounding box center [189, 157] width 36 height 14
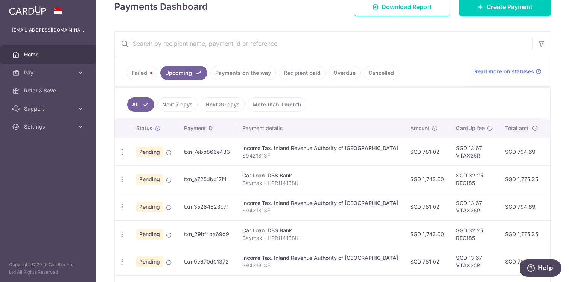
scroll to position [115, 0]
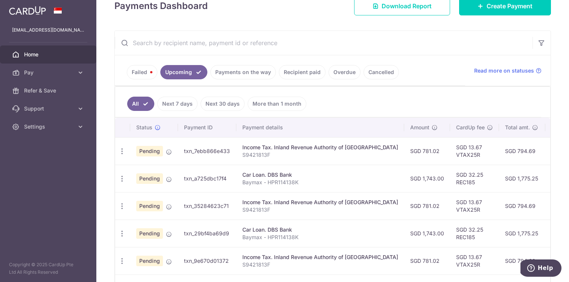
click at [404, 179] on td "SGD 1,743.00" at bounding box center [427, 178] width 46 height 27
click at [409, 180] on td "SGD 1,743.00" at bounding box center [427, 178] width 46 height 27
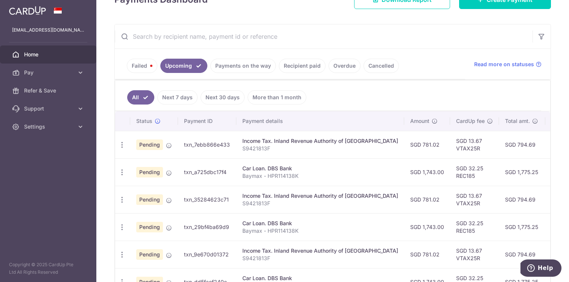
scroll to position [122, 0]
